Goal: Complete application form

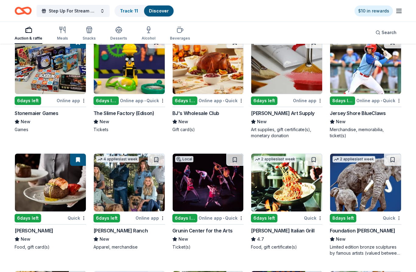
scroll to position [1362, 0]
click at [285, 234] on div "Carrabba's Italian Grill" at bounding box center [282, 230] width 63 height 7
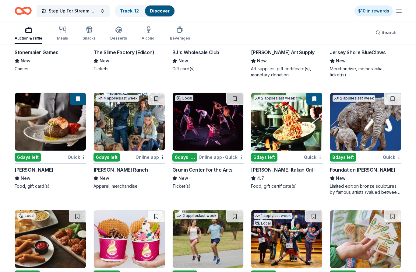
scroll to position [1424, 0]
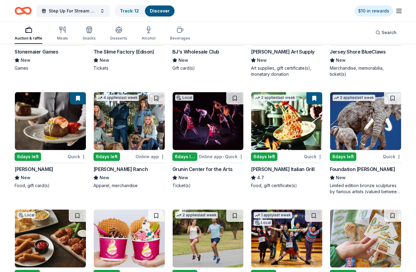
click at [26, 170] on div "[PERSON_NAME]" at bounding box center [34, 169] width 39 height 7
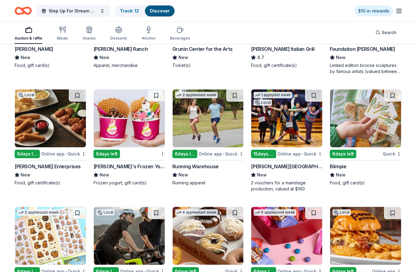
scroll to position [1547, 0]
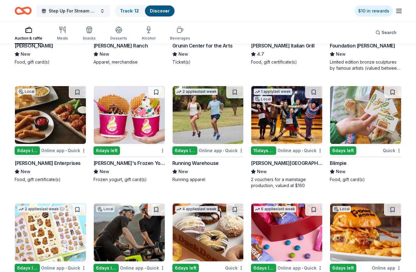
click at [207, 162] on div "Running Warehouse" at bounding box center [195, 163] width 46 height 7
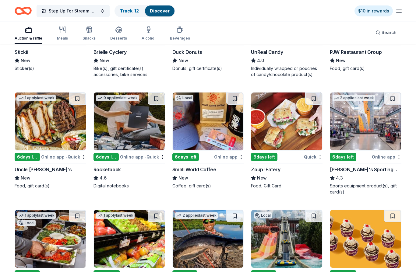
scroll to position [1769, 0]
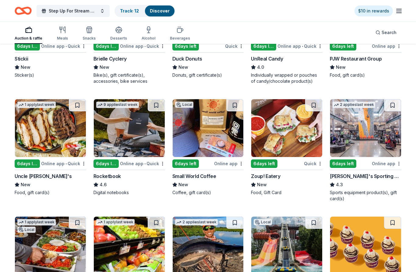
click at [348, 166] on div "6 days left" at bounding box center [343, 163] width 26 height 9
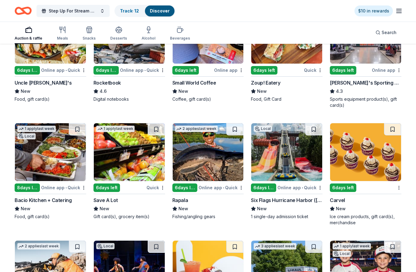
scroll to position [1862, 0]
click at [110, 197] on div "Save A Lot" at bounding box center [105, 200] width 24 height 7
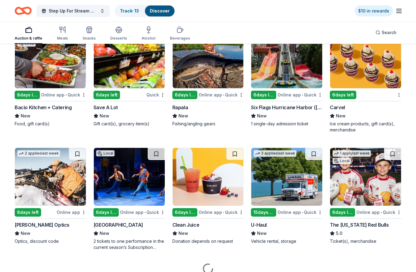
scroll to position [1956, 0]
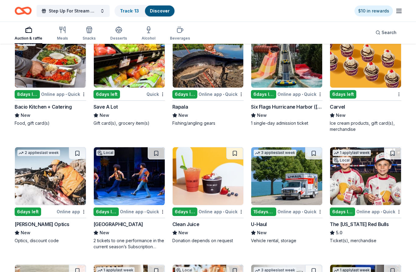
click at [267, 212] on div "15 days left" at bounding box center [263, 212] width 25 height 9
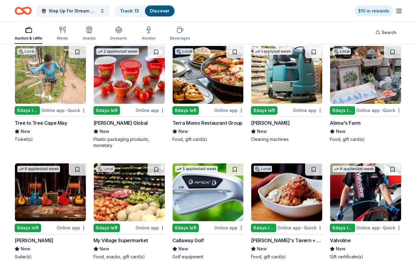
scroll to position [2303, 0]
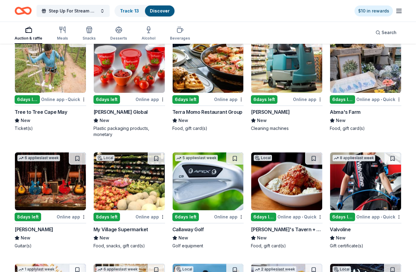
click at [215, 111] on div "Terra Momo Restaurant Group" at bounding box center [207, 112] width 70 height 7
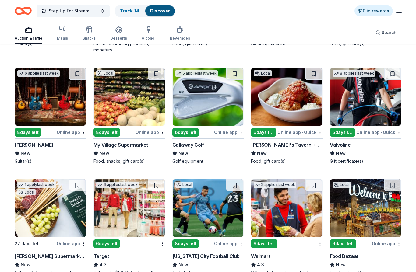
scroll to position [2386, 0]
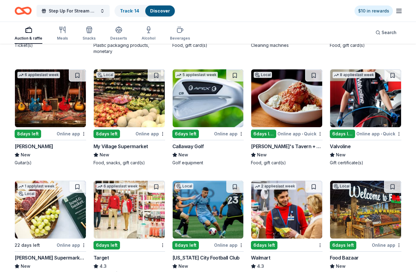
click at [190, 148] on div "Callaway Golf" at bounding box center [188, 146] width 32 height 7
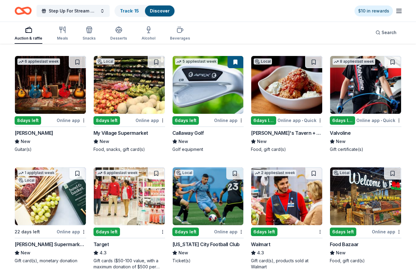
click at [23, 132] on div "Gibson" at bounding box center [34, 132] width 39 height 7
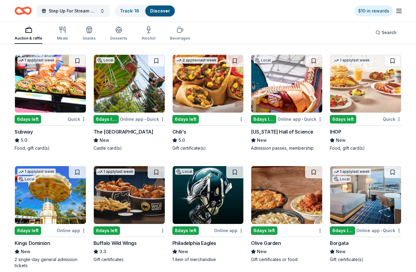
scroll to position [2629, 0]
click at [24, 132] on div "Subway" at bounding box center [24, 131] width 18 height 7
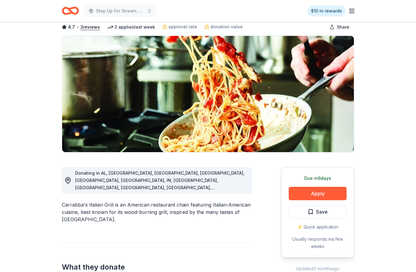
scroll to position [32, 0]
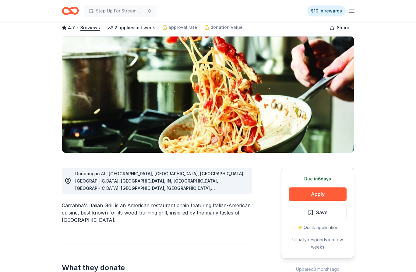
click at [311, 217] on button "Save" at bounding box center [317, 212] width 58 height 13
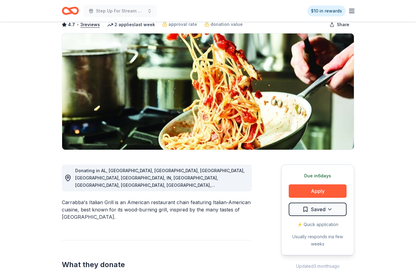
click at [324, 189] on button "Apply" at bounding box center [317, 191] width 58 height 13
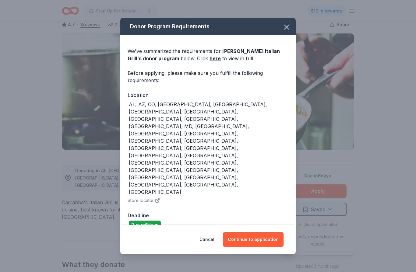
click at [256, 232] on button "Continue to application" at bounding box center [253, 239] width 61 height 15
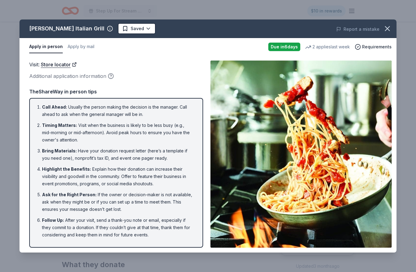
click at [51, 113] on li "Call Ahead : Usually the person making the decision is the manager. Call ahead …" at bounding box center [118, 110] width 152 height 15
click at [170, 152] on li "Bring Materials : Have your donation request letter (here’s a template if you n…" at bounding box center [118, 154] width 152 height 15
click at [170, 148] on li "Bring Materials : Have your donation request letter (here’s a template if you n…" at bounding box center [118, 154] width 152 height 15
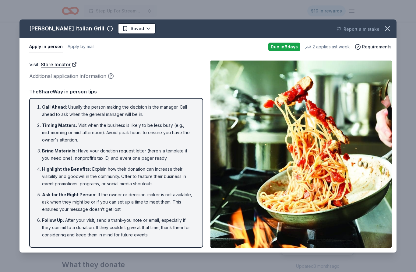
click at [174, 151] on li "Bring Materials : Have your donation request letter (here’s a template if you n…" at bounding box center [118, 154] width 152 height 15
click at [389, 26] on icon "button" at bounding box center [387, 28] width 4 height 4
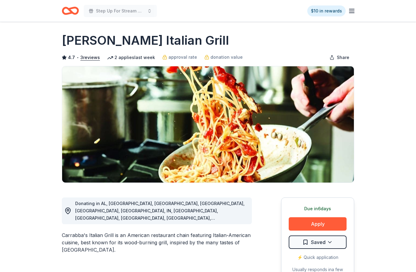
scroll to position [0, 0]
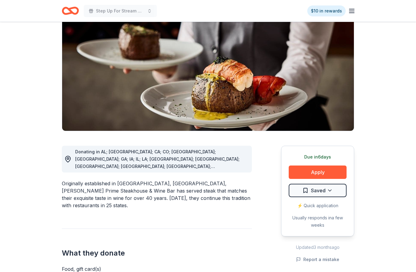
scroll to position [54, 0]
click at [322, 172] on button "Apply" at bounding box center [317, 172] width 58 height 13
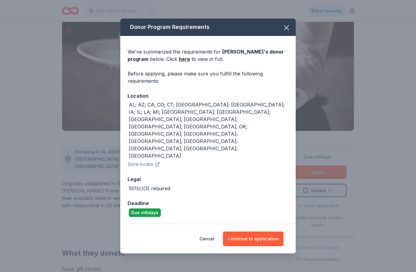
click at [264, 232] on button "Continue to application" at bounding box center [253, 239] width 61 height 15
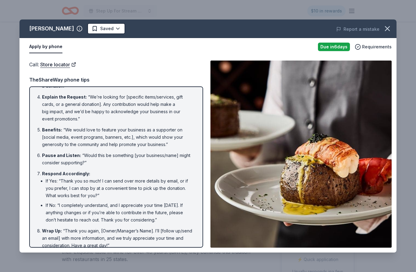
scroll to position [82, 0]
click at [388, 29] on icon "button" at bounding box center [387, 28] width 9 height 9
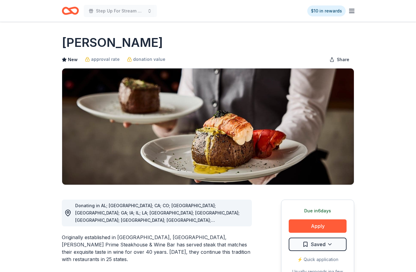
scroll to position [54, 0]
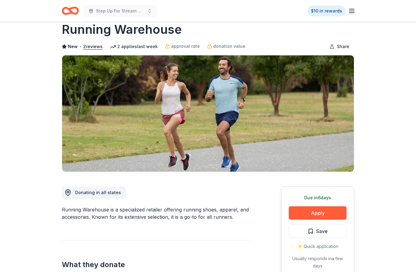
scroll to position [13, 0]
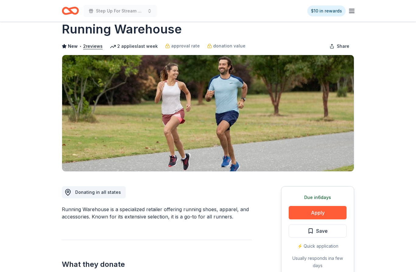
click at [331, 214] on button "Apply" at bounding box center [317, 212] width 58 height 13
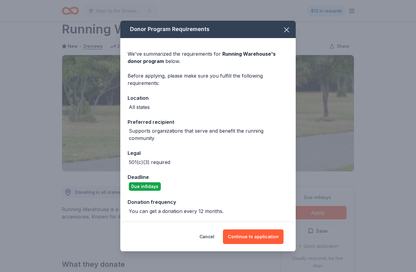
click at [260, 244] on button "Continue to application" at bounding box center [253, 236] width 61 height 15
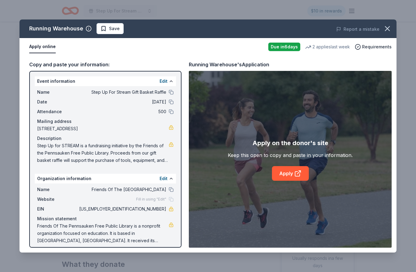
click at [299, 177] on icon at bounding box center [297, 173] width 7 height 7
click at [387, 26] on icon "button" at bounding box center [387, 28] width 9 height 9
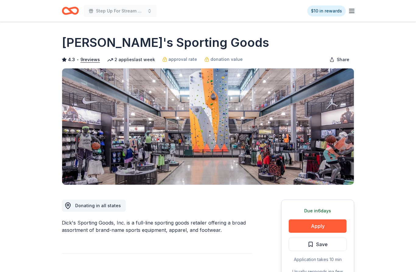
click at [322, 222] on button "Apply" at bounding box center [317, 225] width 58 height 13
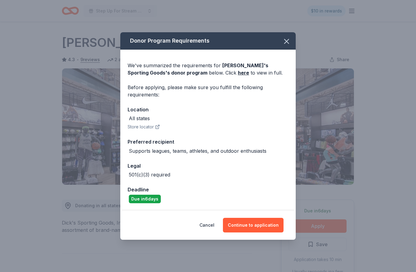
click at [258, 223] on button "Continue to application" at bounding box center [253, 225] width 61 height 15
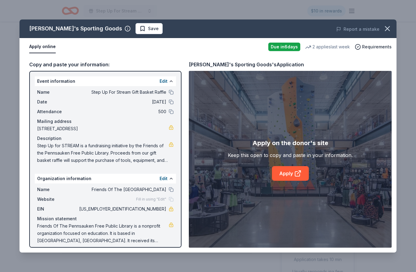
click at [292, 171] on link "Apply" at bounding box center [290, 173] width 37 height 15
click at [388, 31] on icon "button" at bounding box center [387, 28] width 9 height 9
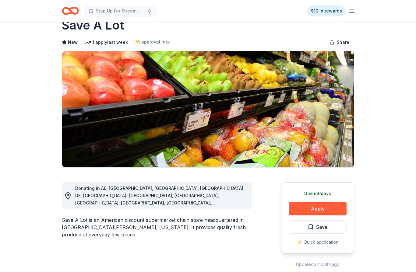
scroll to position [42, 0]
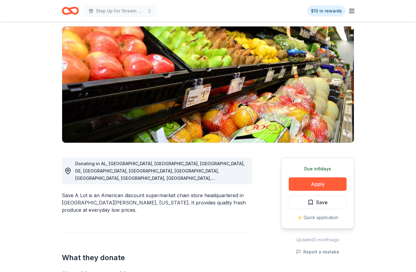
click at [321, 186] on button "Apply" at bounding box center [317, 183] width 58 height 13
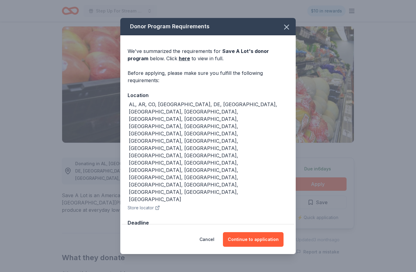
click at [255, 232] on button "Continue to application" at bounding box center [253, 239] width 61 height 15
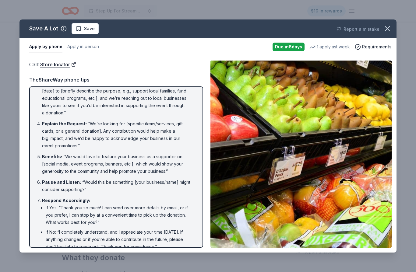
scroll to position [55, 0]
click at [80, 31] on span "Save" at bounding box center [84, 28] width 19 height 7
click at [390, 28] on icon "button" at bounding box center [387, 28] width 9 height 9
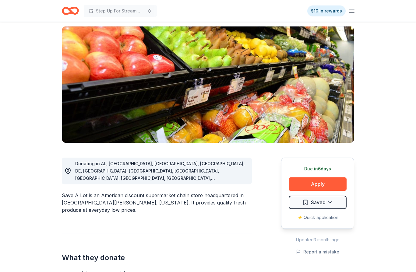
scroll to position [0, 0]
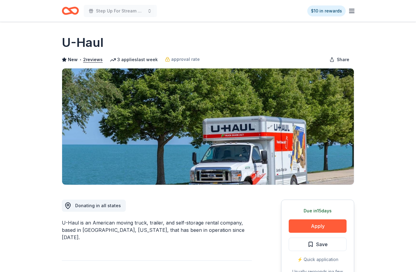
click at [325, 225] on button "Apply" at bounding box center [317, 225] width 58 height 13
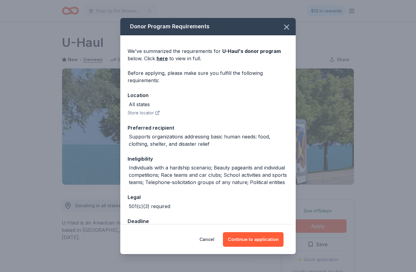
click at [288, 25] on icon "button" at bounding box center [286, 27] width 4 height 4
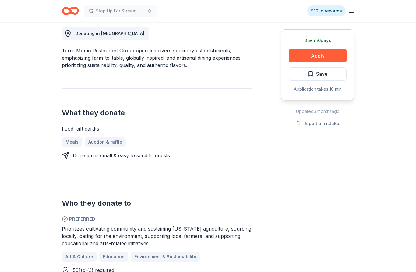
scroll to position [125, 0]
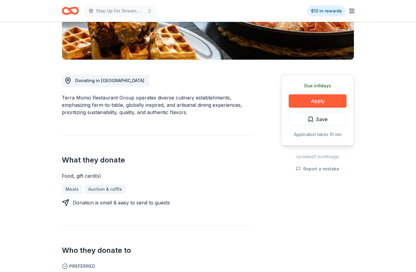
click at [324, 107] on button "Apply" at bounding box center [317, 100] width 58 height 13
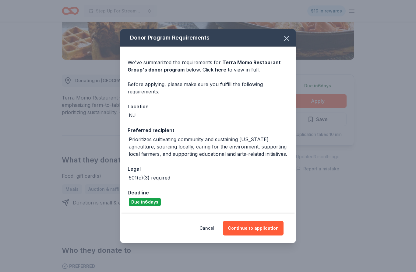
click at [260, 228] on button "Continue to application" at bounding box center [253, 228] width 61 height 15
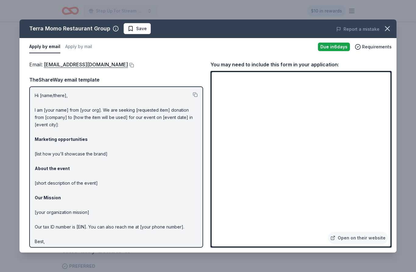
click at [137, 30] on span "Save" at bounding box center [141, 28] width 11 height 7
click at [387, 26] on icon "button" at bounding box center [387, 28] width 9 height 9
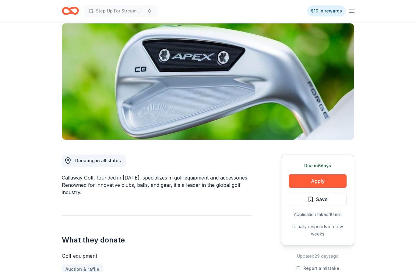
scroll to position [45, 0]
click at [329, 183] on button "Apply" at bounding box center [317, 180] width 58 height 13
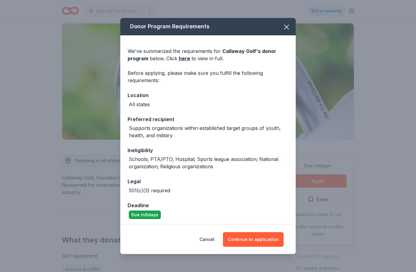
click at [266, 247] on button "Continue to application" at bounding box center [253, 239] width 61 height 15
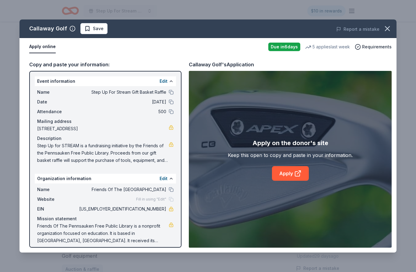
click at [295, 177] on icon at bounding box center [297, 173] width 7 height 7
click at [89, 31] on span "Save" at bounding box center [93, 28] width 19 height 7
click at [388, 26] on icon "button" at bounding box center [387, 28] width 9 height 9
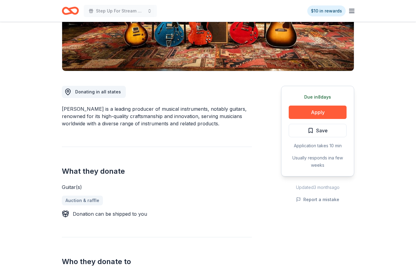
scroll to position [115, 0]
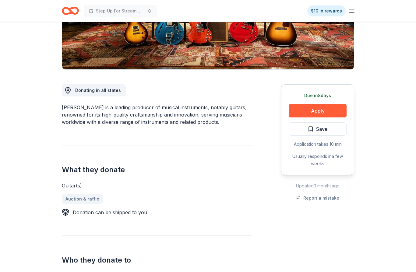
click at [313, 131] on span "Save" at bounding box center [317, 129] width 20 height 8
click at [321, 111] on button "Apply" at bounding box center [317, 110] width 58 height 13
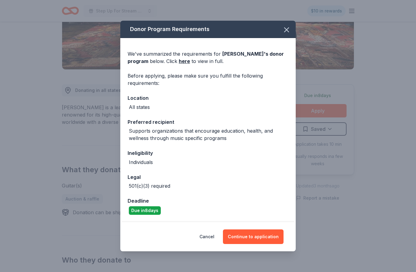
click at [258, 244] on button "Continue to application" at bounding box center [253, 236] width 61 height 15
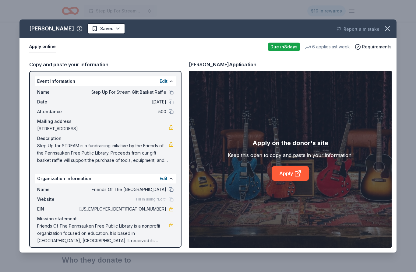
click at [290, 181] on link "Apply" at bounding box center [290, 173] width 37 height 15
click at [384, 27] on icon "button" at bounding box center [387, 28] width 9 height 9
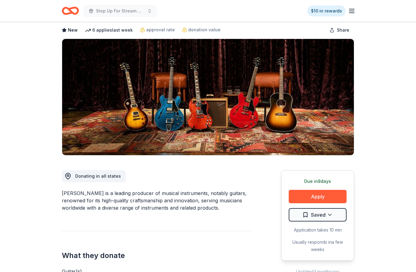
scroll to position [0, 0]
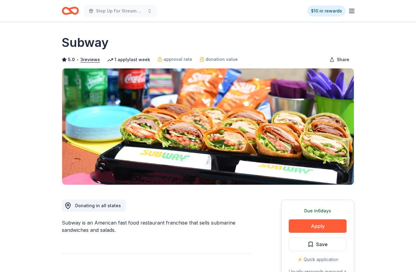
click at [339, 229] on button "Apply" at bounding box center [317, 225] width 58 height 13
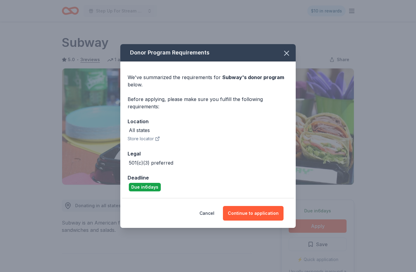
click at [256, 208] on button "Continue to application" at bounding box center [253, 213] width 61 height 15
